Goal: Unclear

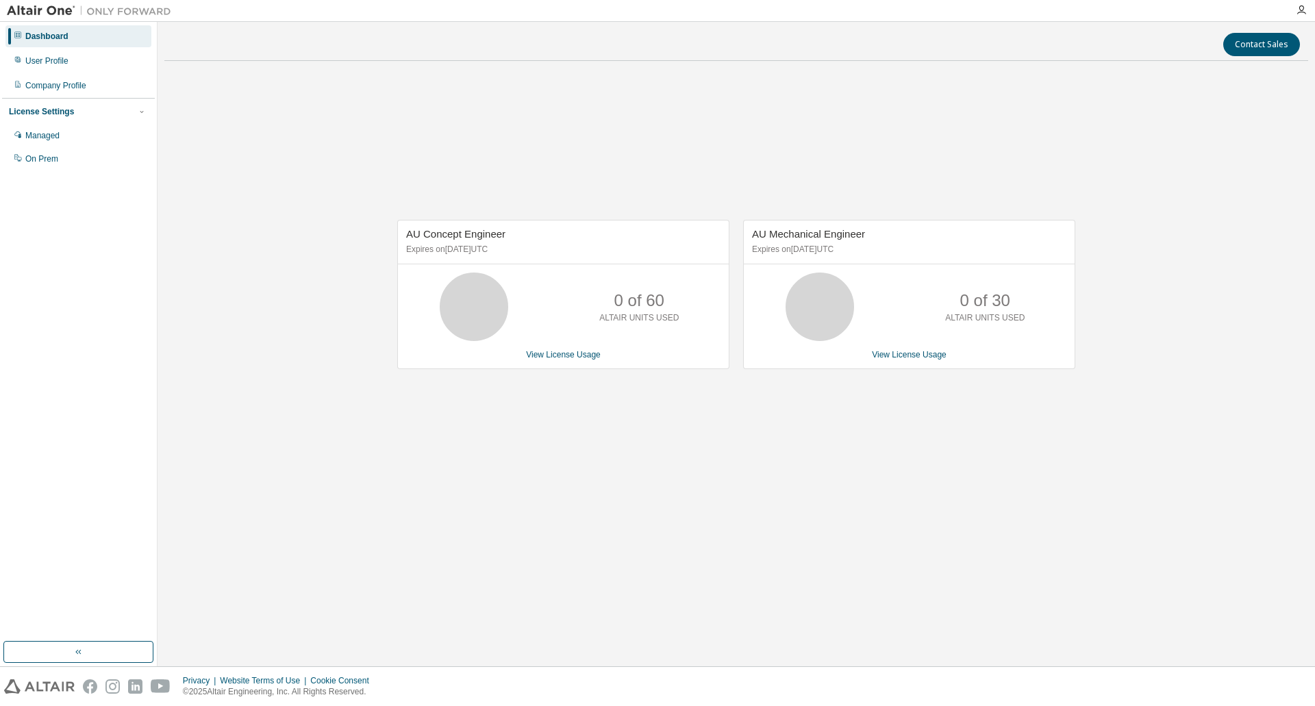
click at [810, 457] on div "AU Concept Engineer Expires on [DATE] UTC 0 of 60 ALTAIR UNITS USED View Licens…" at bounding box center [736, 301] width 1144 height 459
